Goal: Task Accomplishment & Management: Use online tool/utility

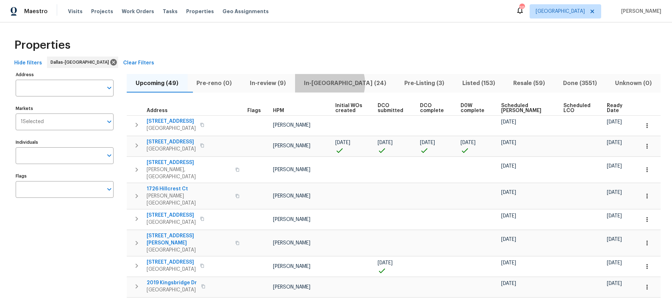
click at [345, 83] on span "In-reno (24)" at bounding box center [345, 83] width 92 height 10
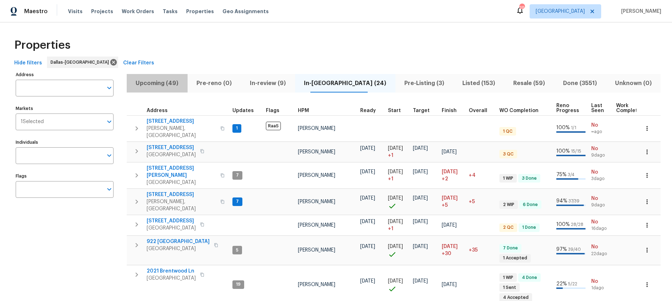
click at [163, 83] on span "Upcoming (49)" at bounding box center [157, 83] width 52 height 10
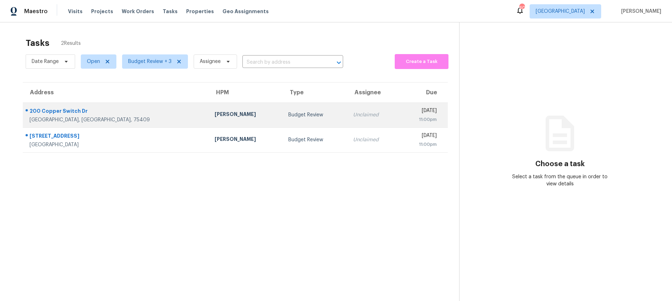
click at [283, 120] on td "Budget Review" at bounding box center [315, 115] width 65 height 25
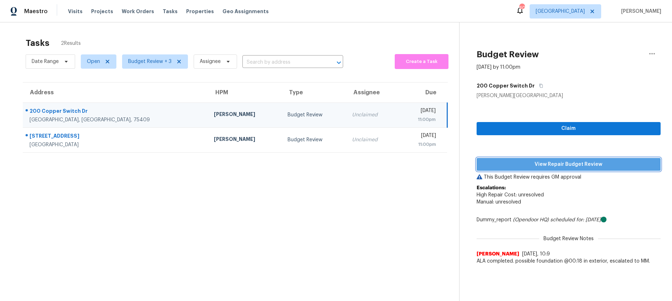
click at [531, 165] on span "View Repair Budget Review" at bounding box center [568, 164] width 173 height 9
